Goal: Transaction & Acquisition: Download file/media

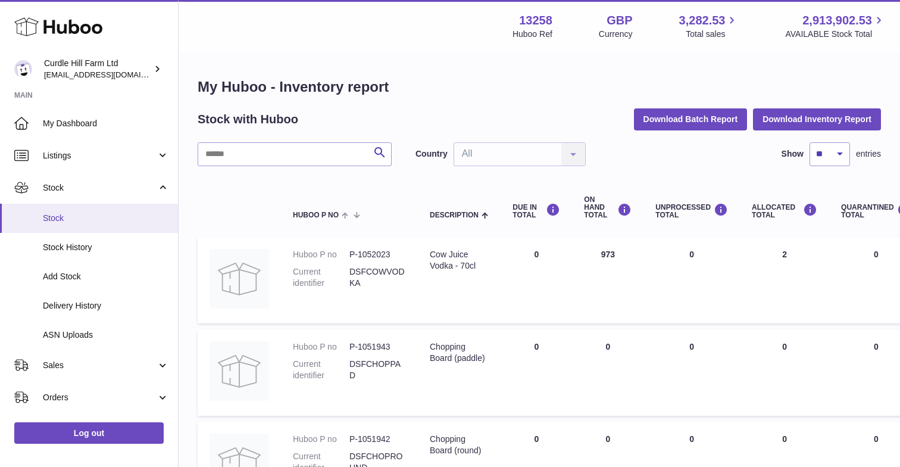
click at [61, 216] on span "Stock" at bounding box center [106, 218] width 126 height 11
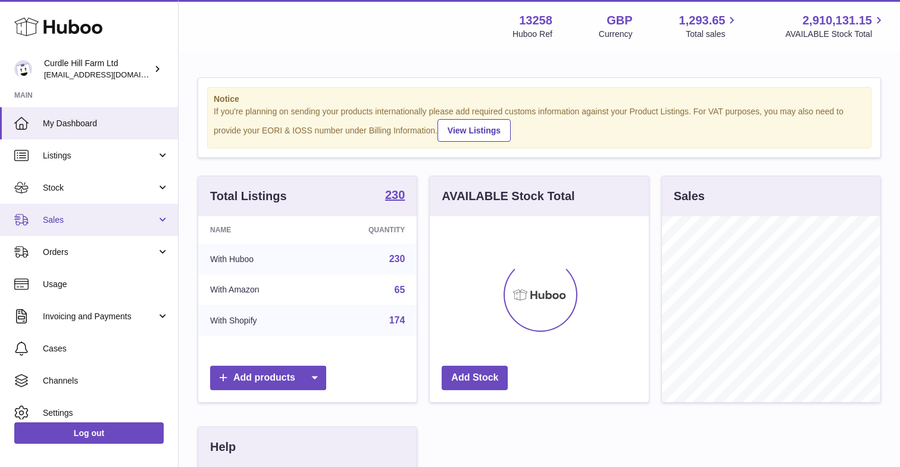
scroll to position [186, 219]
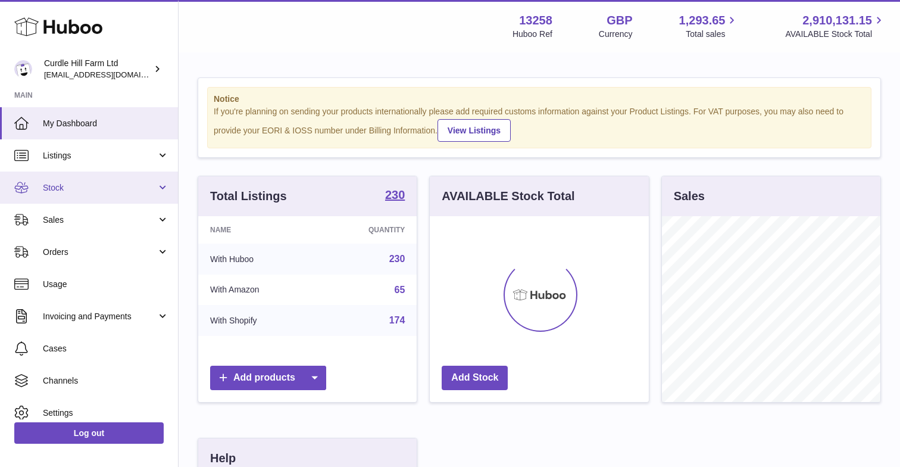
click at [76, 189] on span "Stock" at bounding box center [100, 187] width 114 height 11
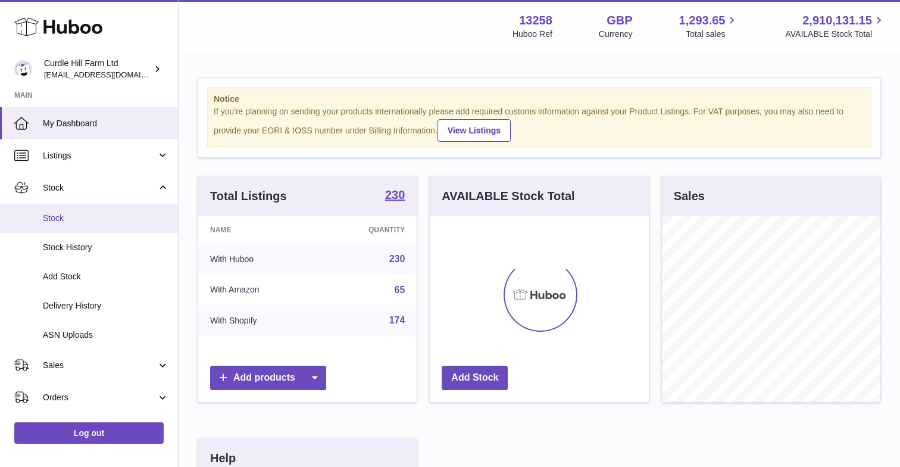
click at [55, 222] on span "Stock" at bounding box center [106, 218] width 126 height 11
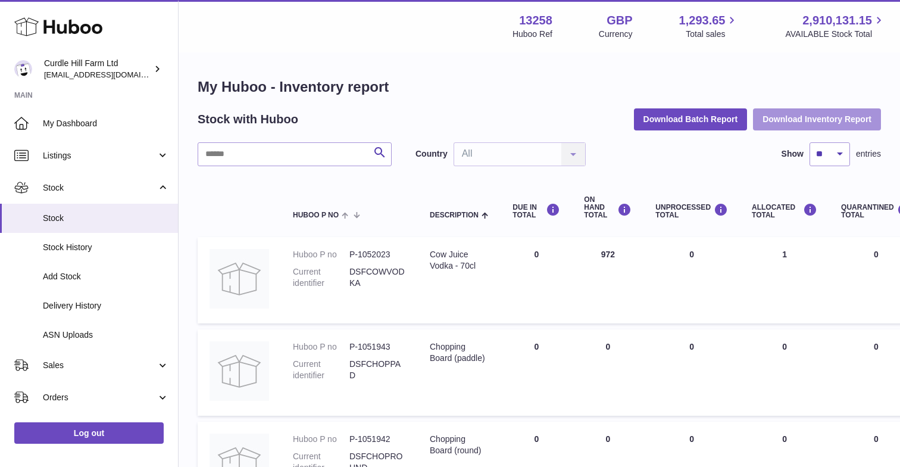
click at [838, 116] on button "Download Inventory Report" at bounding box center [817, 118] width 128 height 21
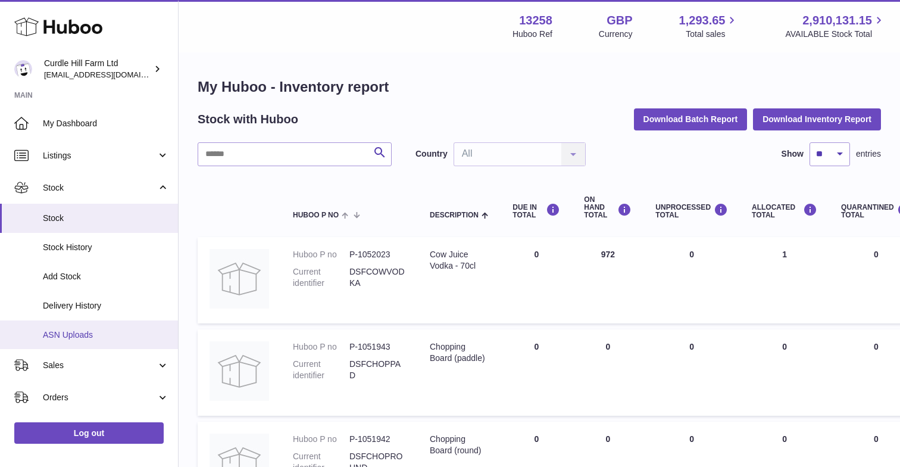
click at [73, 331] on span "ASN Uploads" at bounding box center [106, 334] width 126 height 11
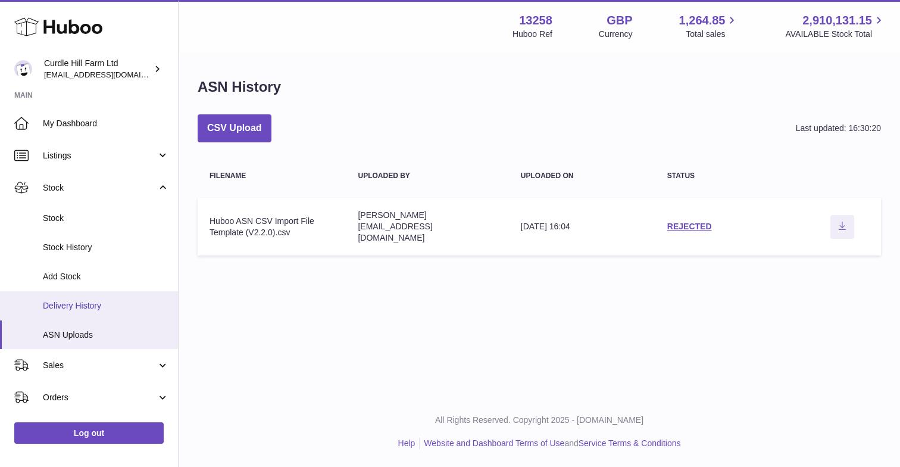
click at [71, 293] on link "Delivery History" at bounding box center [89, 305] width 178 height 29
